Goal: Contribute content

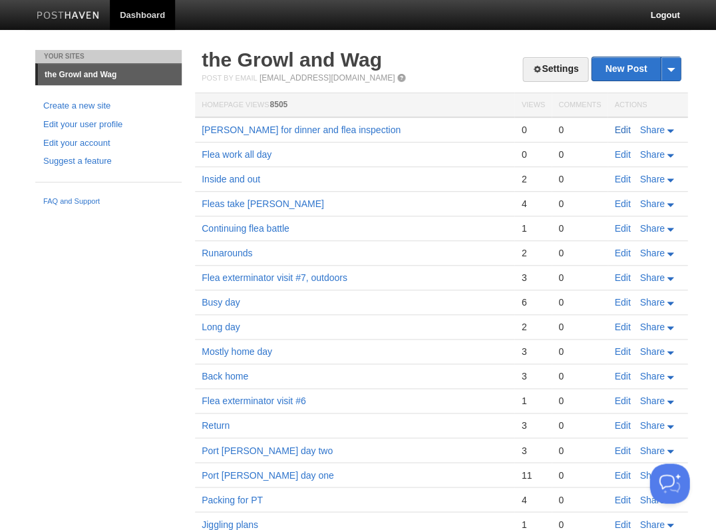
click at [618, 128] on link "Edit" at bounding box center [622, 129] width 16 height 11
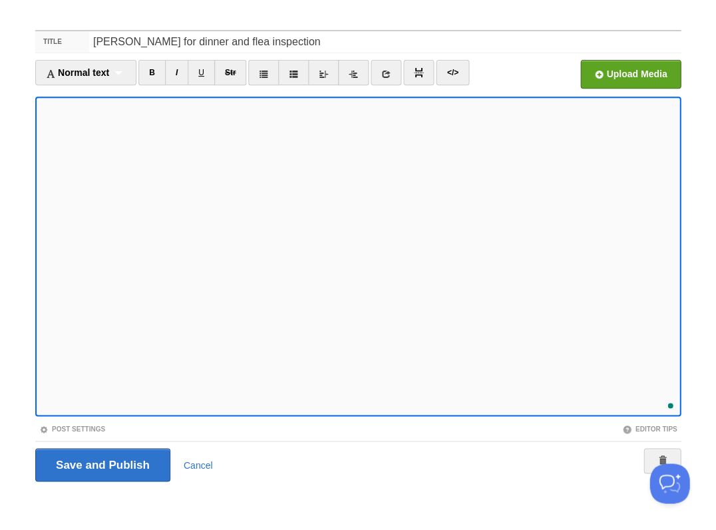
scroll to position [476, 0]
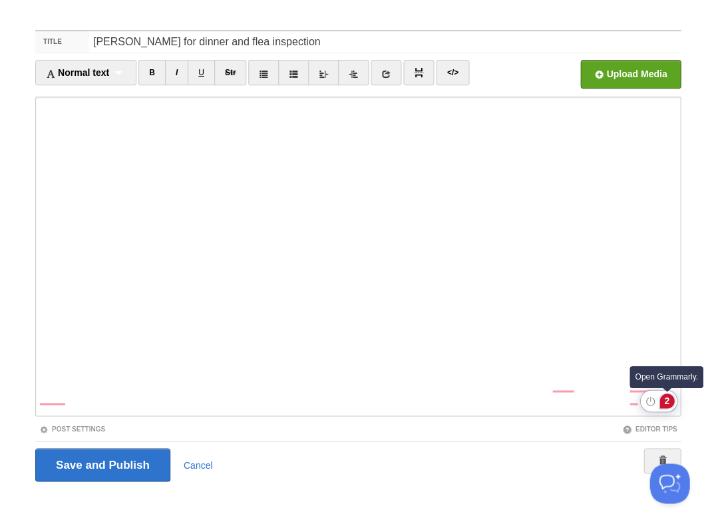
click at [671, 401] on div "2" at bounding box center [667, 400] width 15 height 15
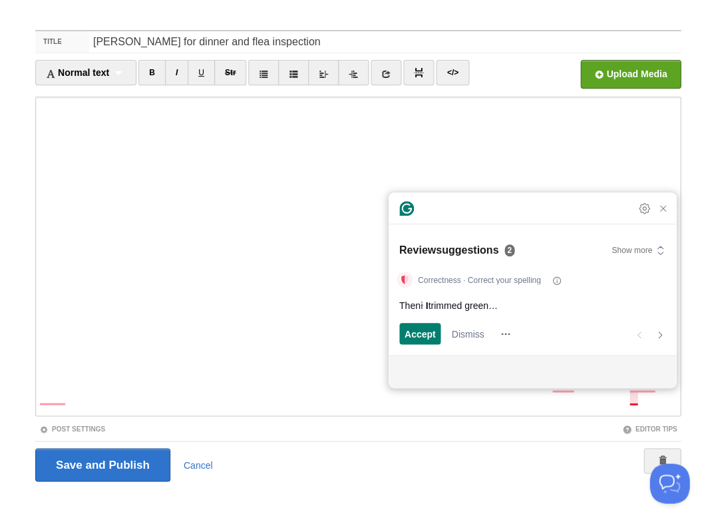
click at [411, 346] on div "Correctness · Correct your spelling Then i I trimmed green… Accept and open nex…" at bounding box center [533, 309] width 288 height 91
click at [429, 335] on span "Accept" at bounding box center [420, 334] width 31 height 14
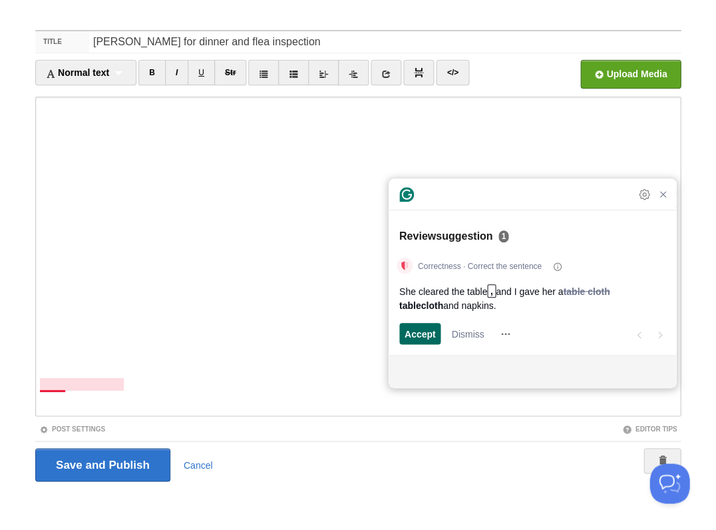
click at [427, 335] on span "Accept" at bounding box center [420, 334] width 31 height 14
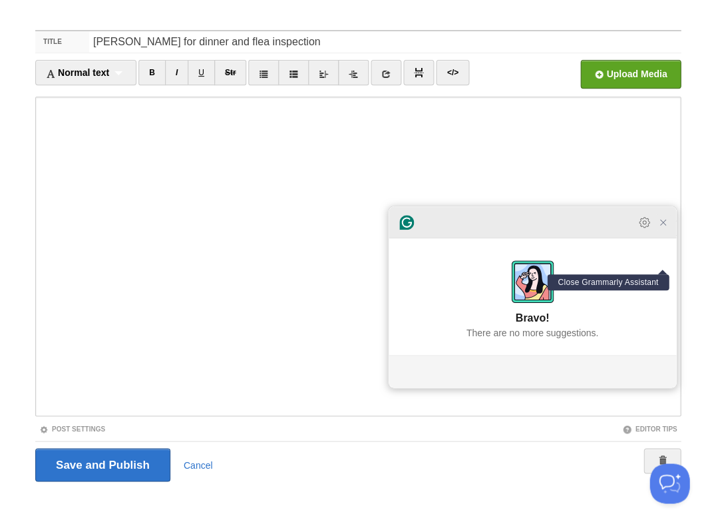
click at [665, 228] on icon "Close Grammarly Assistant" at bounding box center [663, 222] width 11 height 11
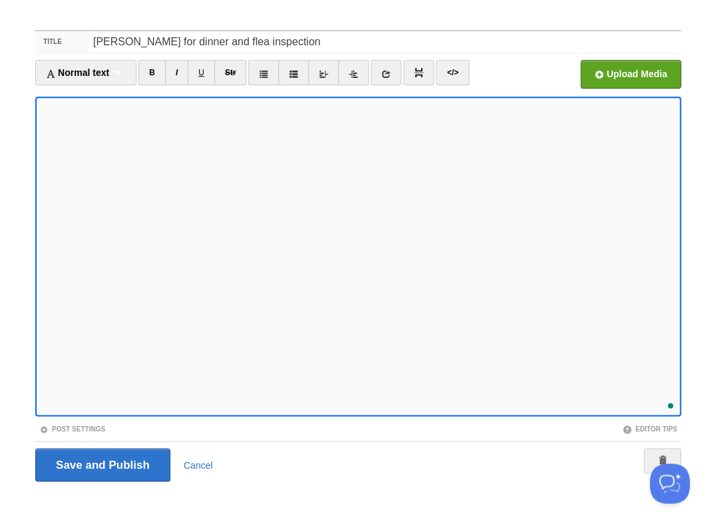
scroll to position [540, 0]
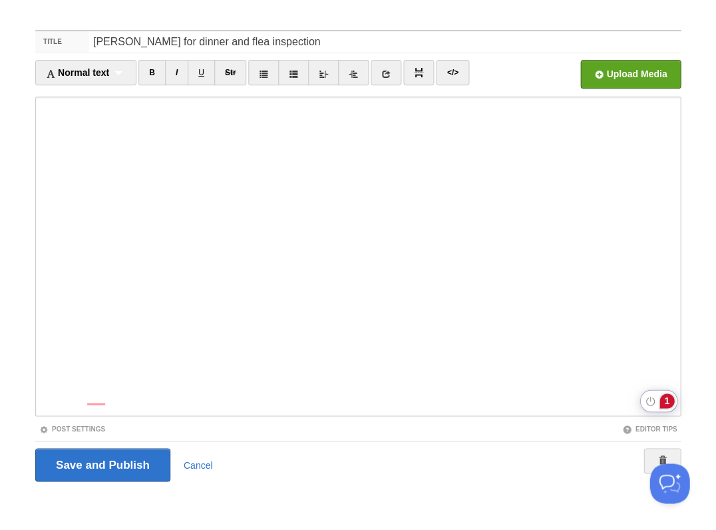
click at [662, 402] on div "1" at bounding box center [667, 400] width 15 height 15
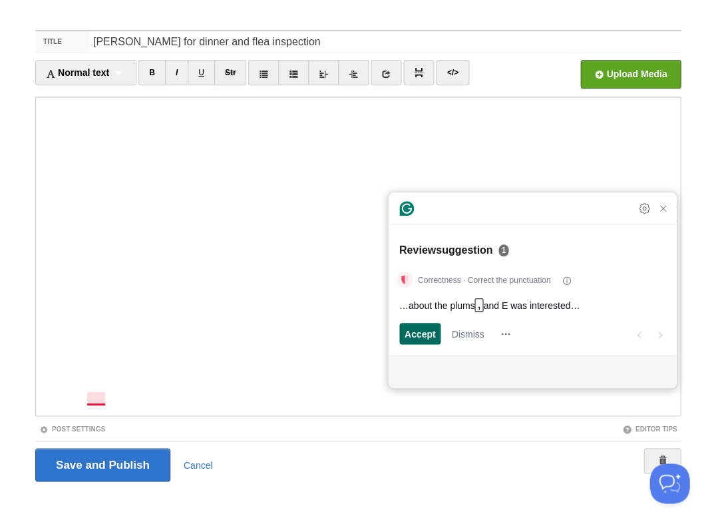
click at [415, 333] on span "Accept" at bounding box center [420, 334] width 31 height 14
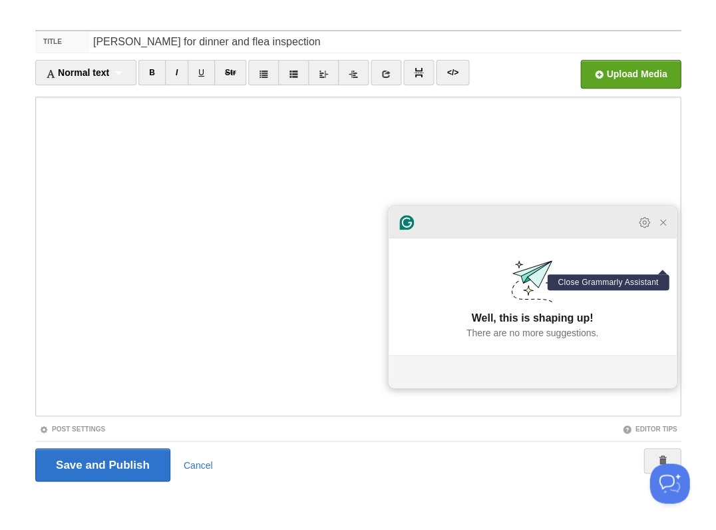
click at [661, 225] on icon "Close Grammarly Assistant" at bounding box center [662, 222] width 5 height 5
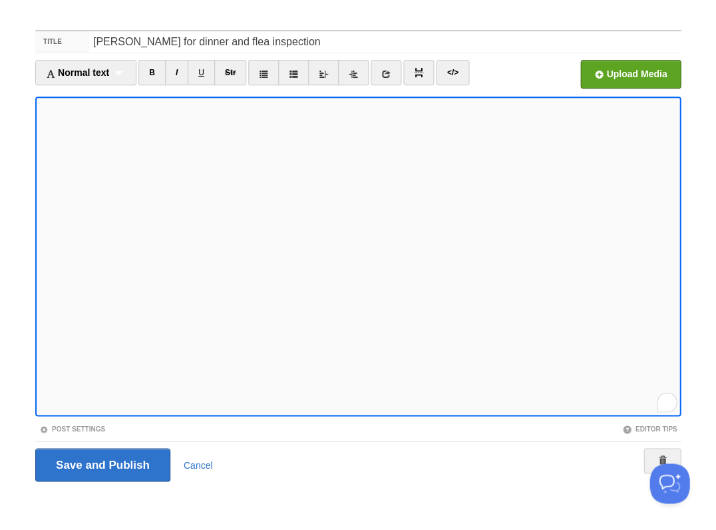
scroll to position [576, 0]
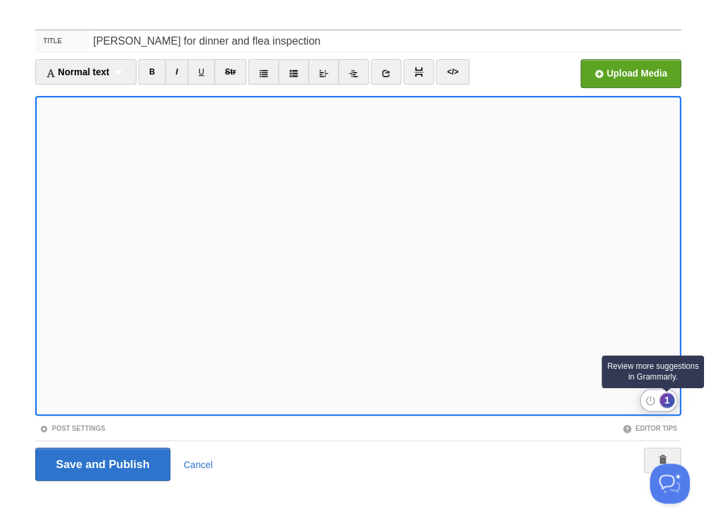
click at [668, 402] on div "1" at bounding box center [667, 400] width 15 height 15
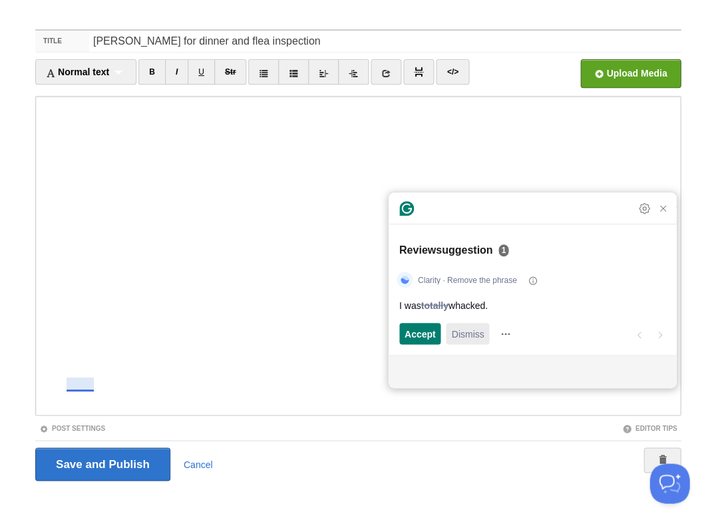
click at [459, 332] on span "Dismiss" at bounding box center [467, 334] width 33 height 14
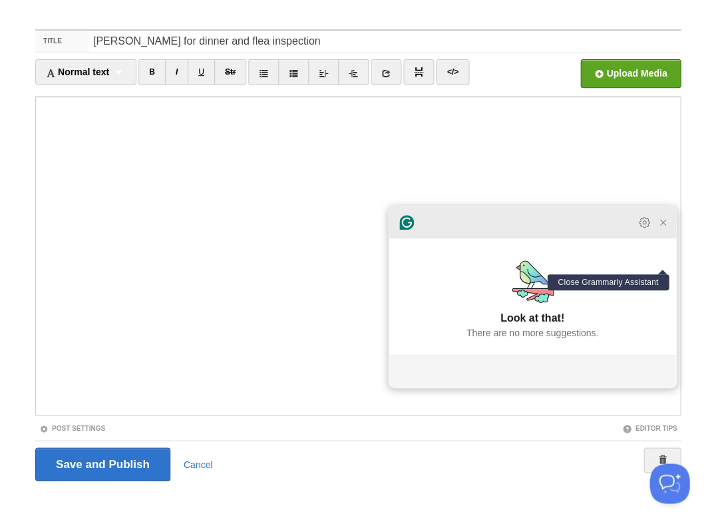
click at [658, 226] on icon "Close Grammarly Assistant" at bounding box center [663, 222] width 11 height 11
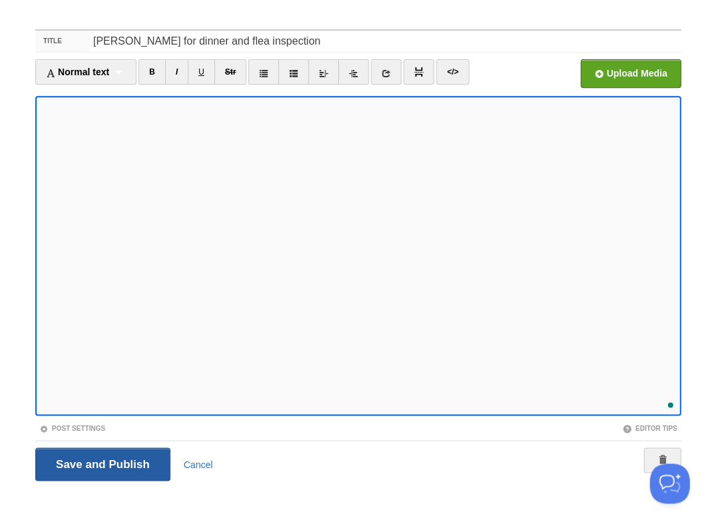
click at [101, 463] on input "Save and Publish" at bounding box center [102, 463] width 135 height 33
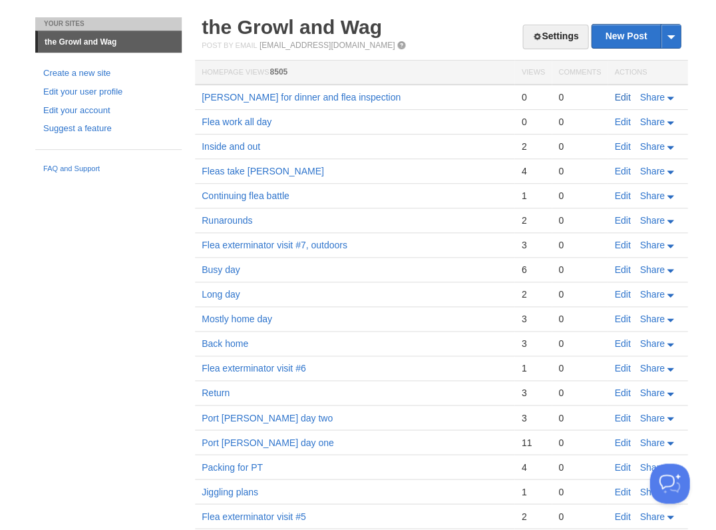
click at [628, 99] on link "Edit" at bounding box center [622, 97] width 16 height 11
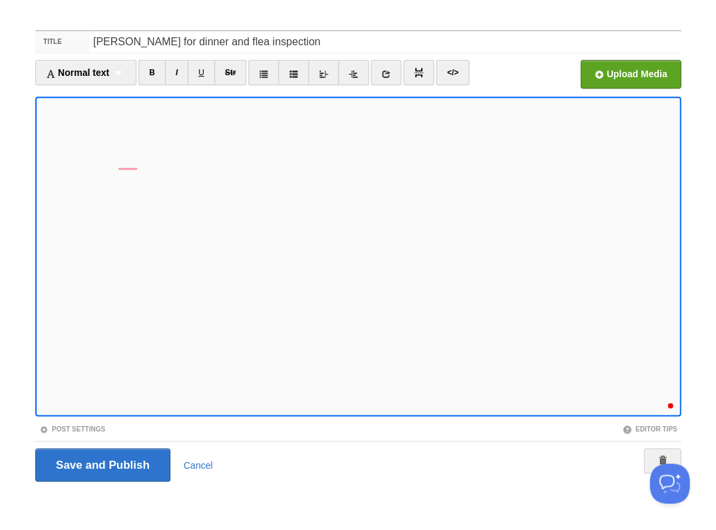
scroll to position [700, 0]
click at [218, 44] on input "[PERSON_NAME] for dinner and flea inspection" at bounding box center [385, 41] width 592 height 21
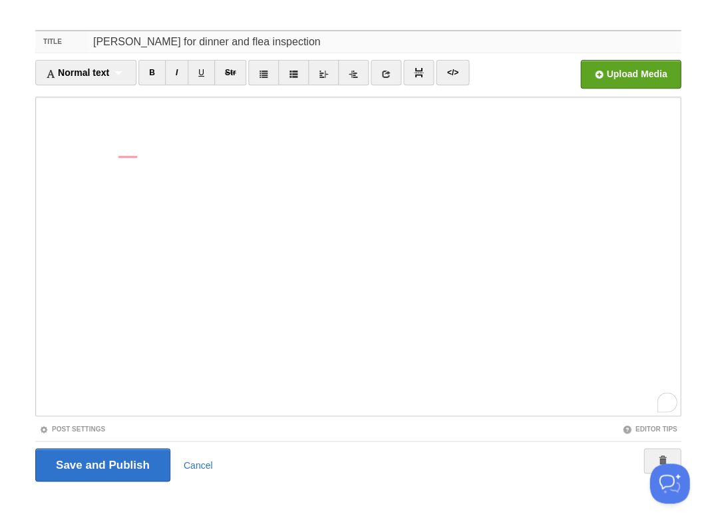
click at [218, 44] on input "[PERSON_NAME] for dinner and flea inspection" at bounding box center [385, 41] width 592 height 21
click at [667, 399] on div "1" at bounding box center [667, 400] width 15 height 15
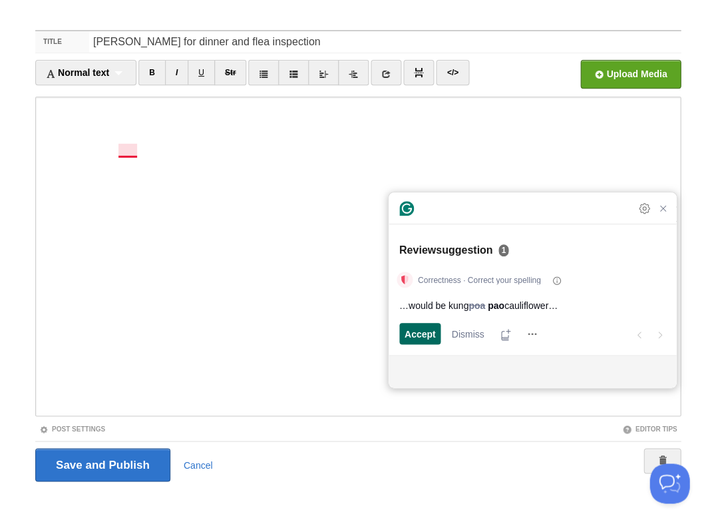
click at [423, 339] on span "Accept" at bounding box center [420, 334] width 31 height 14
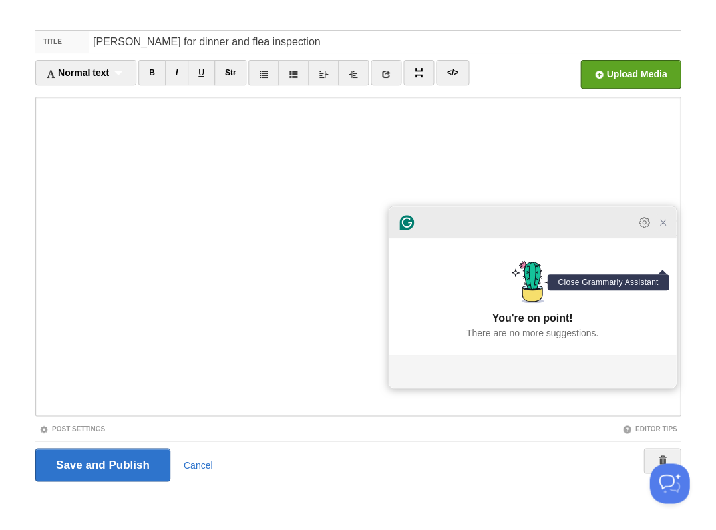
click at [658, 228] on icon "Close Grammarly Assistant" at bounding box center [663, 222] width 11 height 11
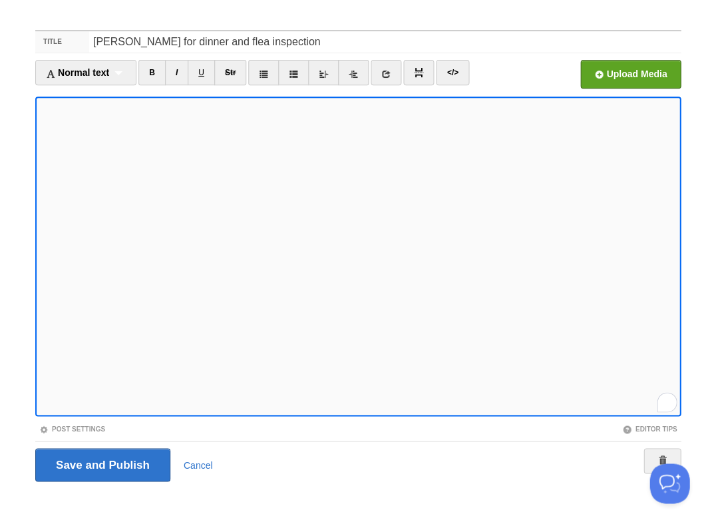
scroll to position [556, 0]
click at [101, 463] on input "Save and Publish" at bounding box center [102, 464] width 135 height 33
